Goal: Task Accomplishment & Management: Manage account settings

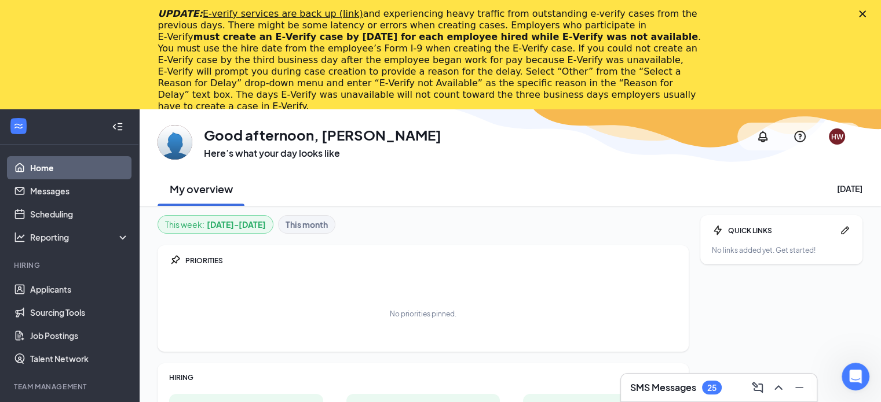
click at [866, 13] on icon "Close" at bounding box center [862, 13] width 7 height 7
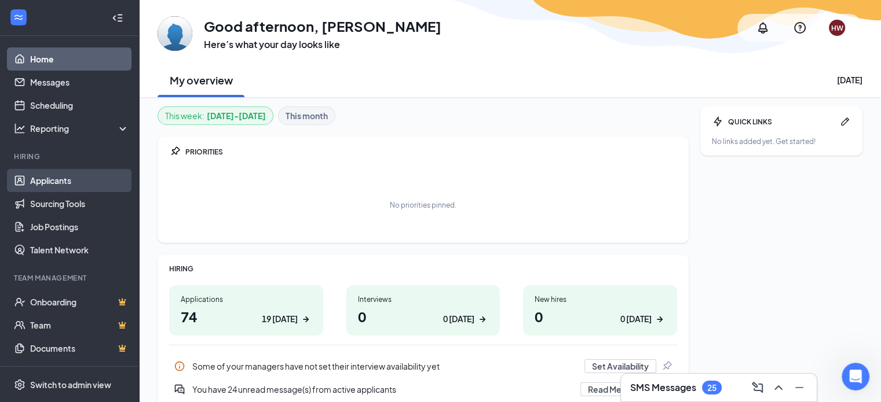
click at [66, 181] on link "Applicants" at bounding box center [79, 180] width 99 height 23
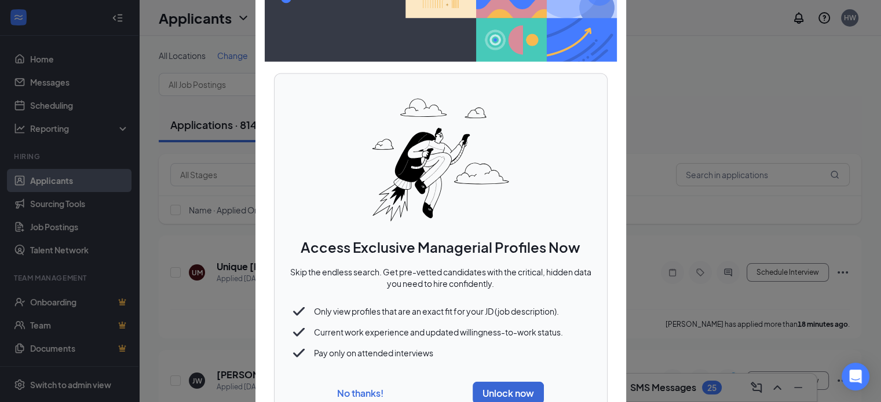
click at [373, 392] on button "No thanks!" at bounding box center [360, 393] width 46 height 12
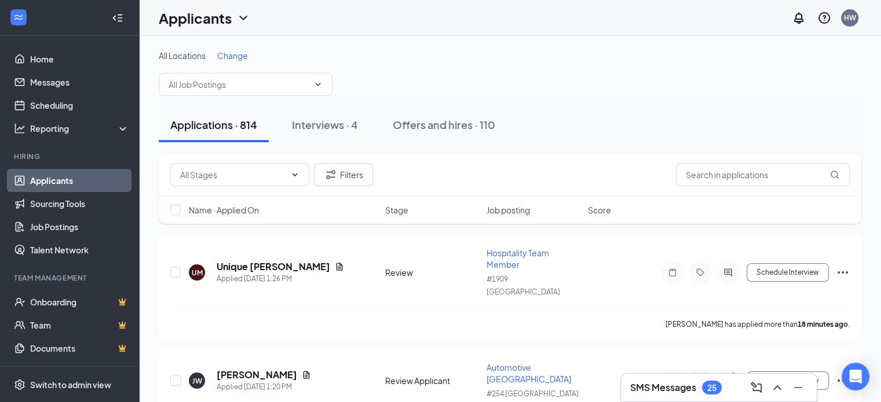
click at [233, 56] on span "Change" at bounding box center [232, 55] width 31 height 10
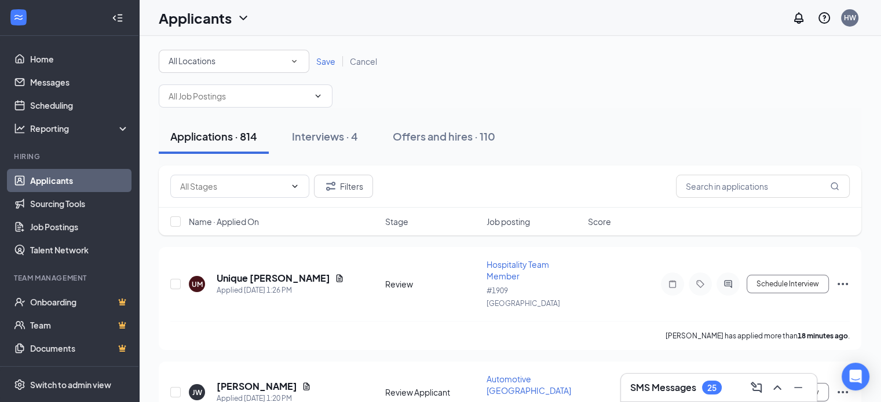
click at [235, 57] on div "All Locations" at bounding box center [234, 61] width 131 height 14
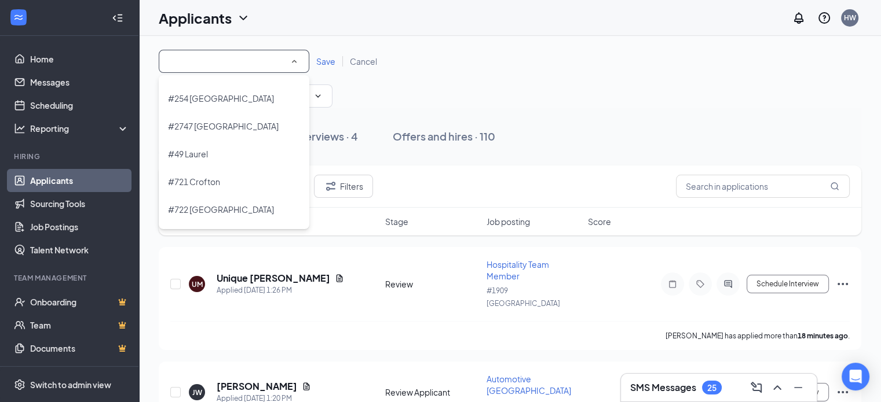
scroll to position [162, 0]
click at [203, 174] on li "#721 Crofton" at bounding box center [234, 183] width 151 height 28
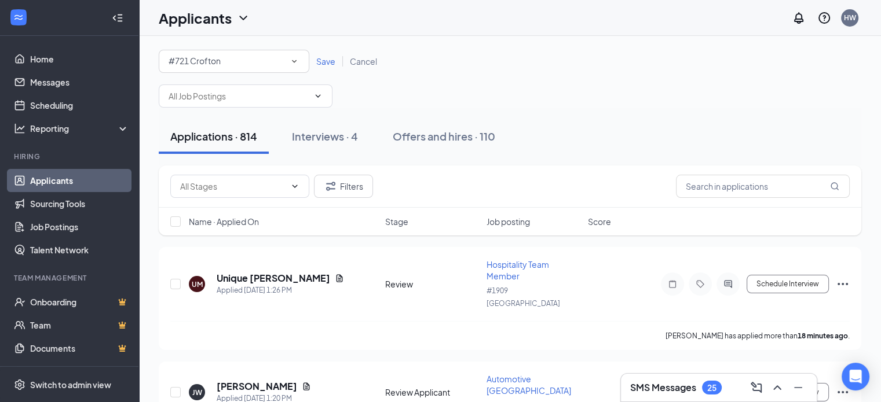
click at [325, 63] on span "Save" at bounding box center [325, 61] width 19 height 10
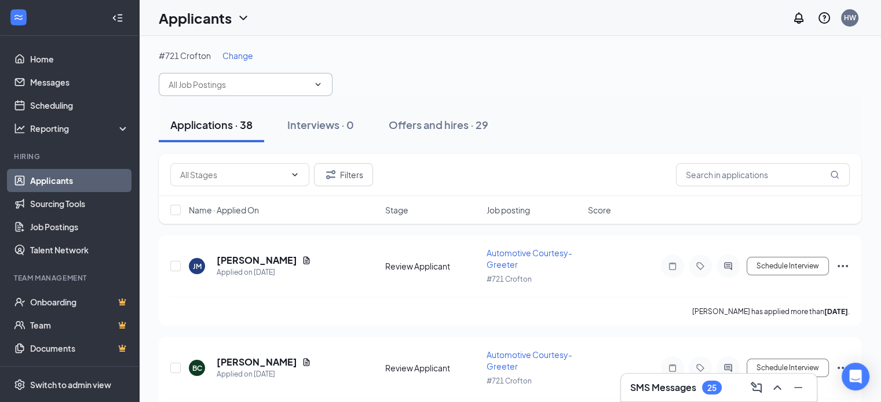
click at [197, 87] on input "text" at bounding box center [239, 84] width 140 height 13
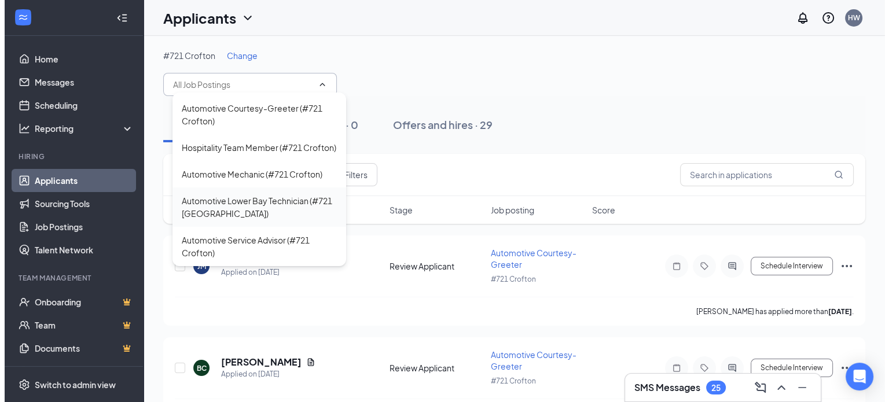
scroll to position [36, 0]
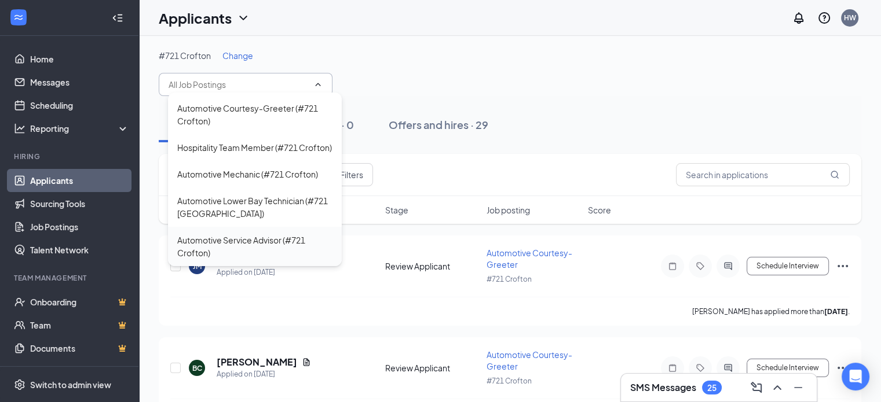
click at [250, 239] on div "Automotive Service Advisor (#721 Crofton)" at bounding box center [254, 246] width 155 height 25
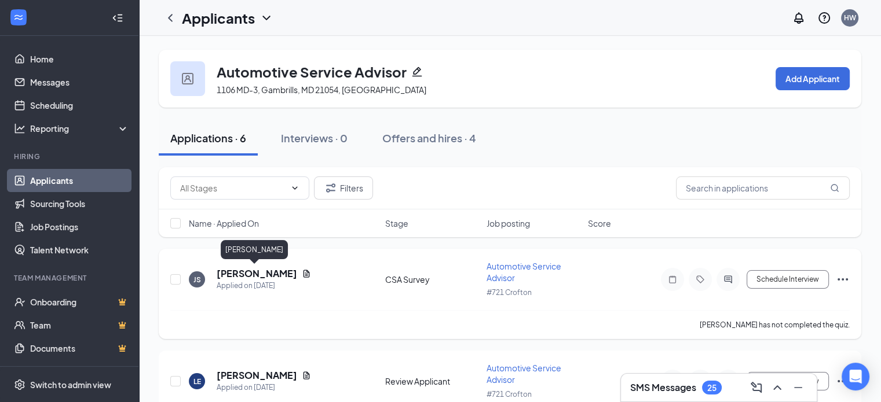
click at [270, 269] on h5 "Jessica Schulz" at bounding box center [257, 274] width 80 height 13
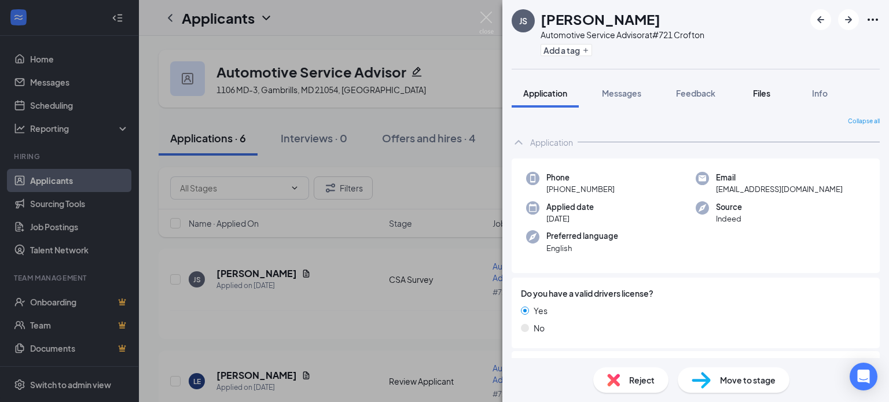
click at [763, 90] on span "Files" at bounding box center [761, 93] width 17 height 10
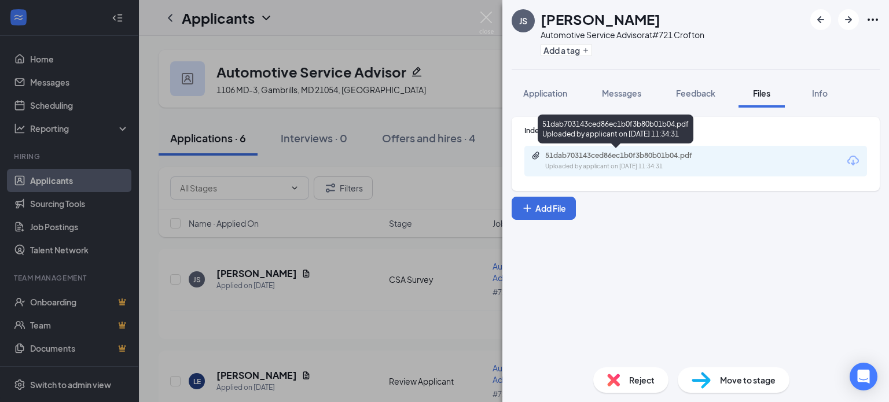
click at [690, 156] on div "51dab703143ced86ec1b0f3b80b01b04.pdf" at bounding box center [626, 155] width 162 height 9
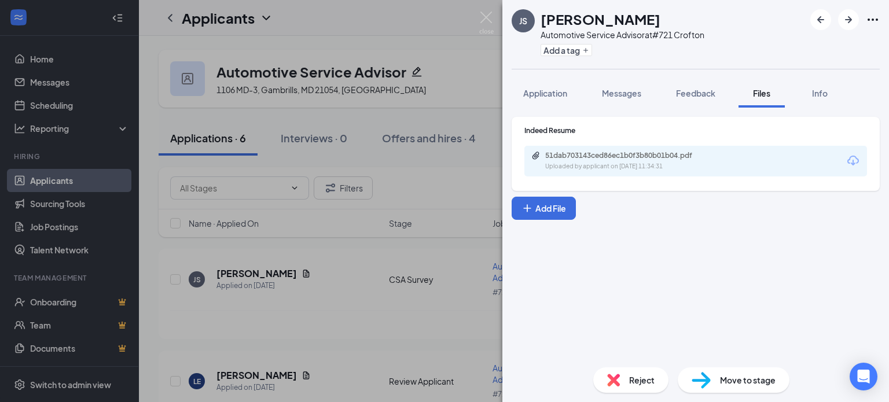
click at [744, 379] on span "Move to stage" at bounding box center [748, 380] width 56 height 13
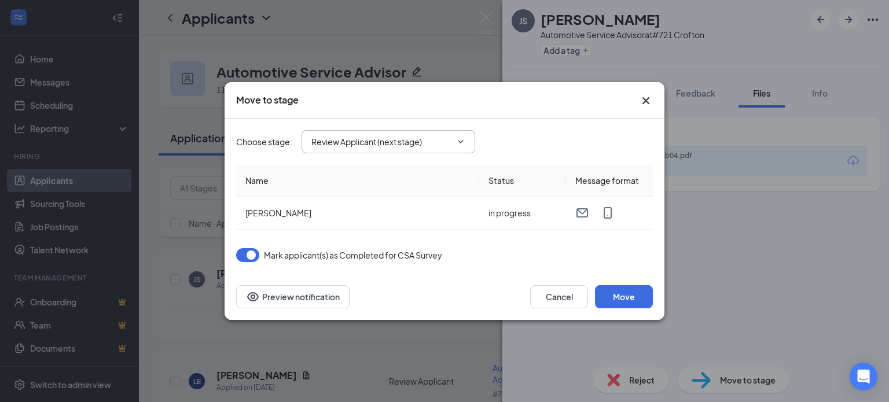
click at [429, 143] on input "Review Applicant (next stage)" at bounding box center [382, 142] width 140 height 13
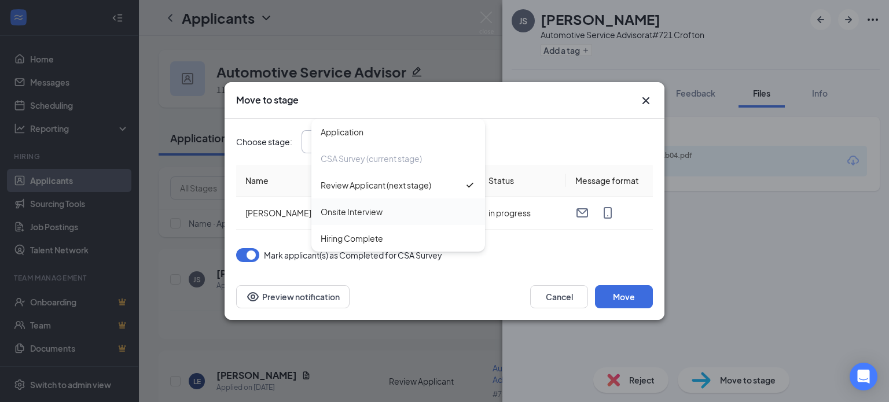
click at [371, 215] on div "Onsite Interview" at bounding box center [352, 212] width 62 height 13
type input "Onsite Interview"
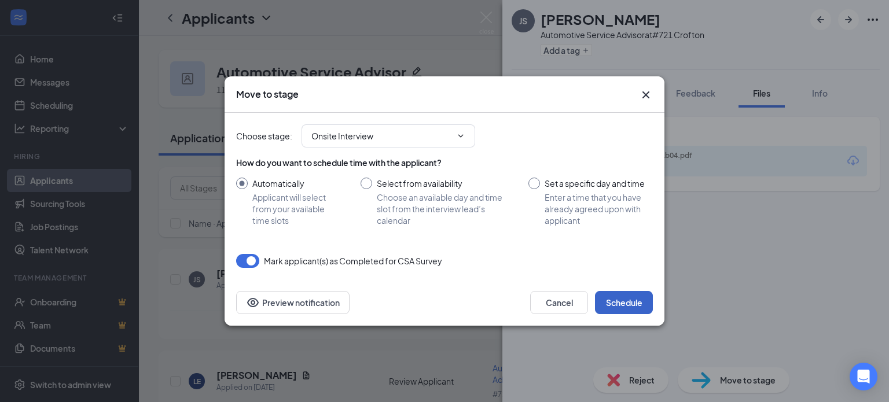
click at [616, 303] on button "Schedule" at bounding box center [624, 302] width 58 height 23
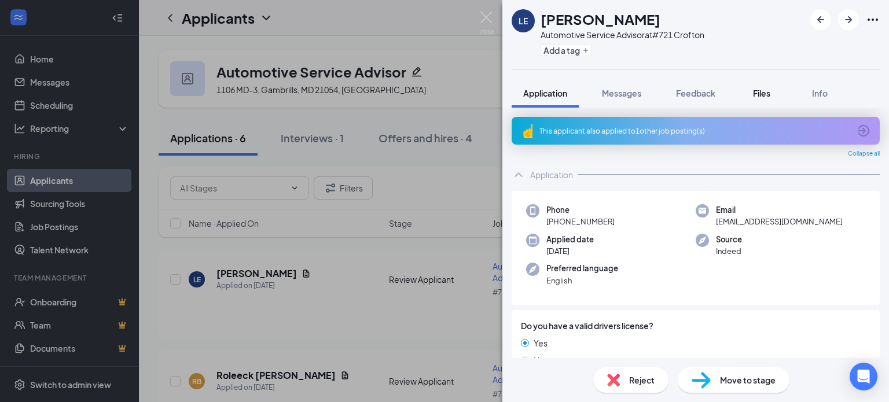
click at [763, 96] on span "Files" at bounding box center [761, 93] width 17 height 10
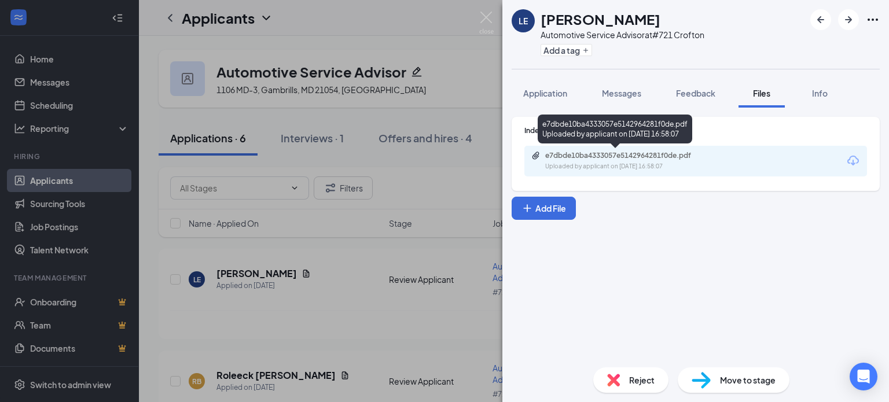
click at [623, 155] on div "e7dbde10ba4333057e5142964281f0de.pdf" at bounding box center [626, 155] width 162 height 9
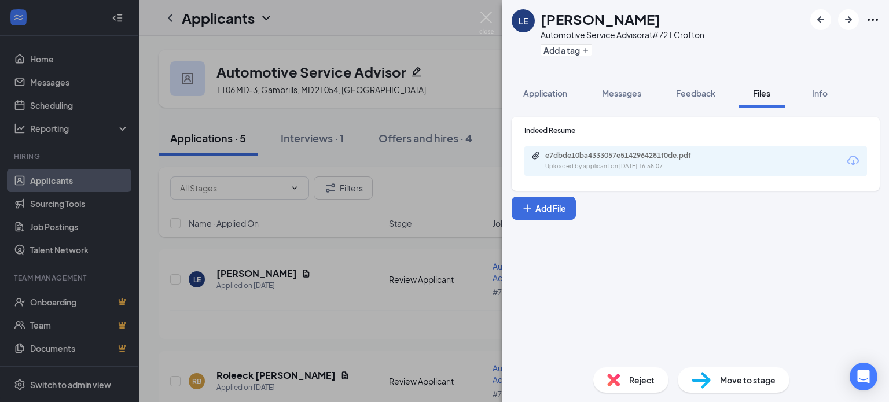
click at [738, 381] on span "Move to stage" at bounding box center [748, 380] width 56 height 13
type input "Onsite Interview (next stage)"
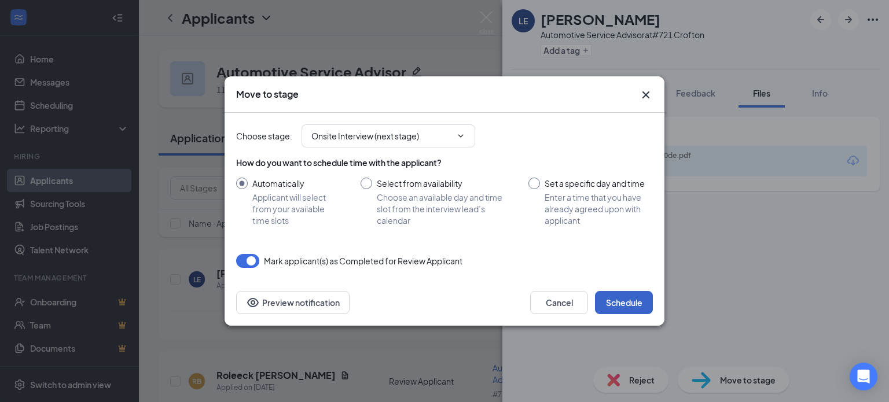
click at [609, 305] on button "Schedule" at bounding box center [624, 302] width 58 height 23
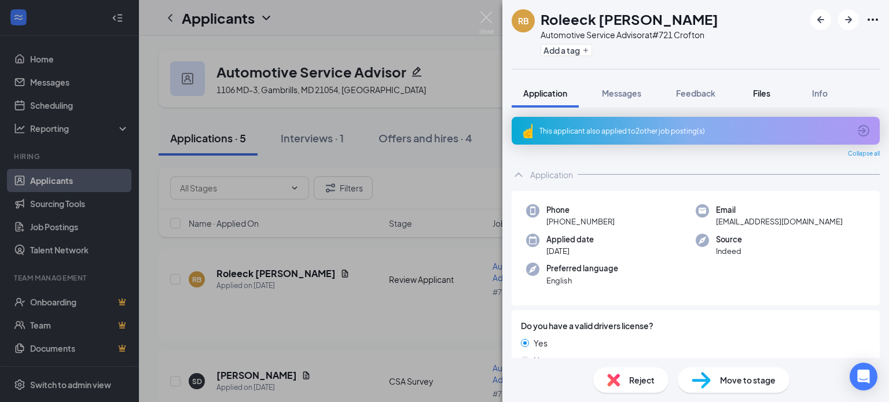
click at [763, 94] on span "Files" at bounding box center [761, 93] width 17 height 10
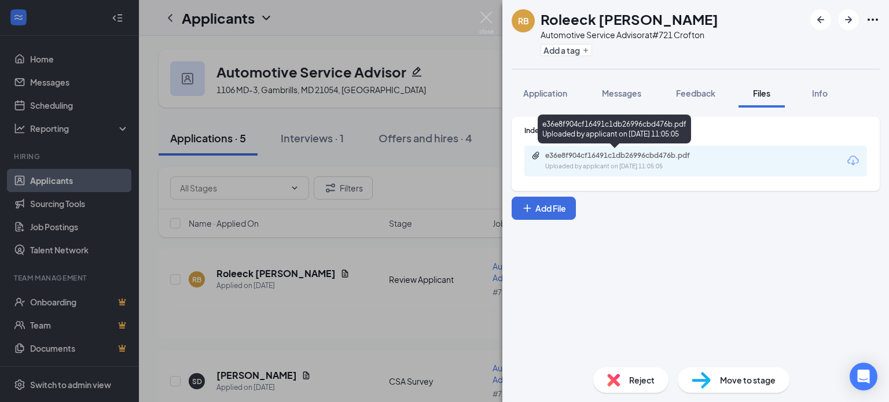
click at [593, 156] on div "e36e8f904cf16491c1db26996cbd476b.pdf" at bounding box center [626, 155] width 162 height 9
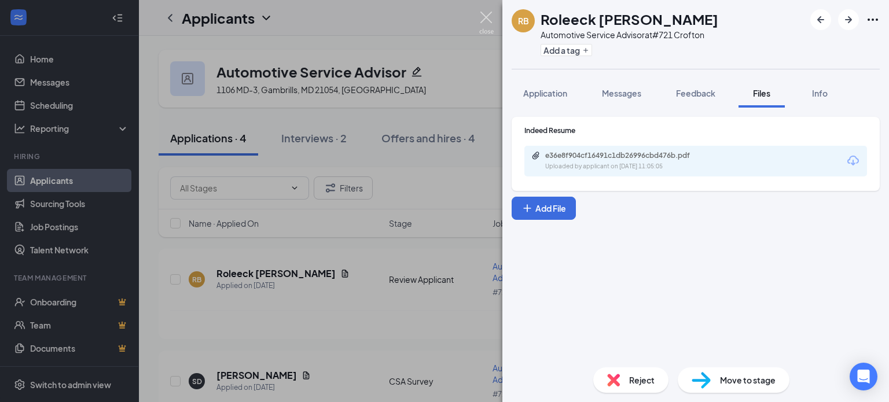
click at [485, 14] on img at bounding box center [486, 23] width 14 height 23
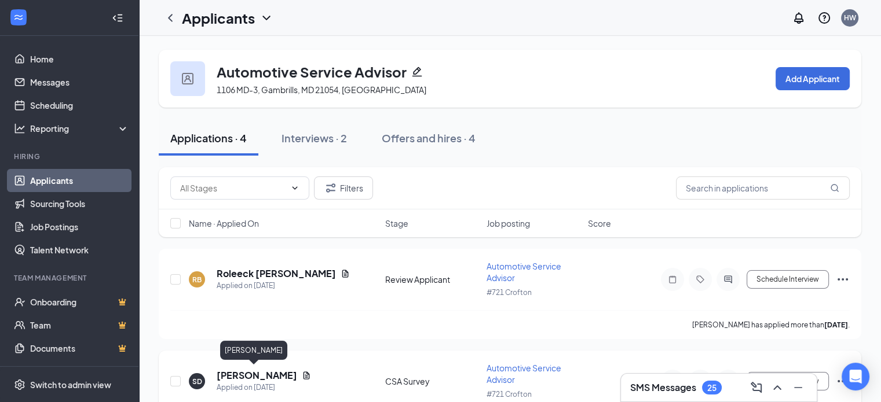
click at [255, 373] on h5 "Samuel Deller" at bounding box center [257, 375] width 80 height 13
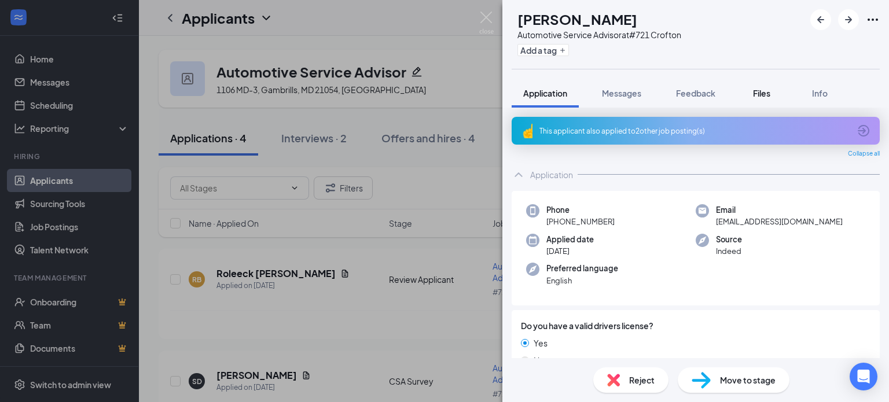
click at [761, 94] on span "Files" at bounding box center [761, 93] width 17 height 10
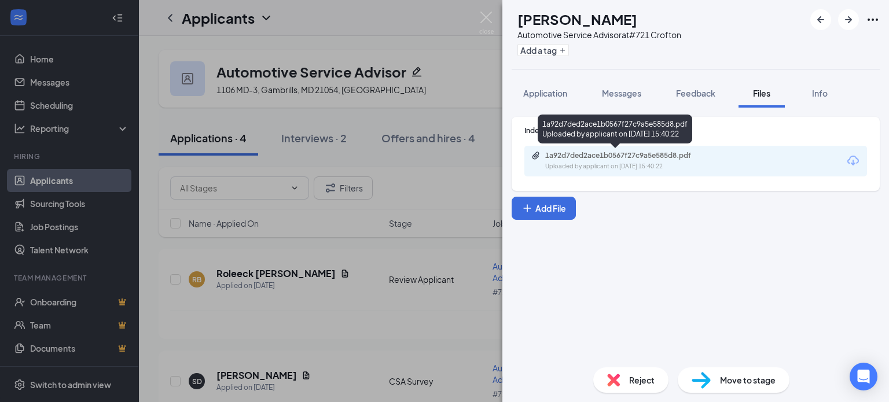
click at [612, 162] on div "1a92d7ded2ace1b0567f27c9a5e585d8.pdf Uploaded by applicant on Sep 23, 2025 at 1…" at bounding box center [626, 161] width 188 height 20
